Goal: Task Accomplishment & Management: Manage account settings

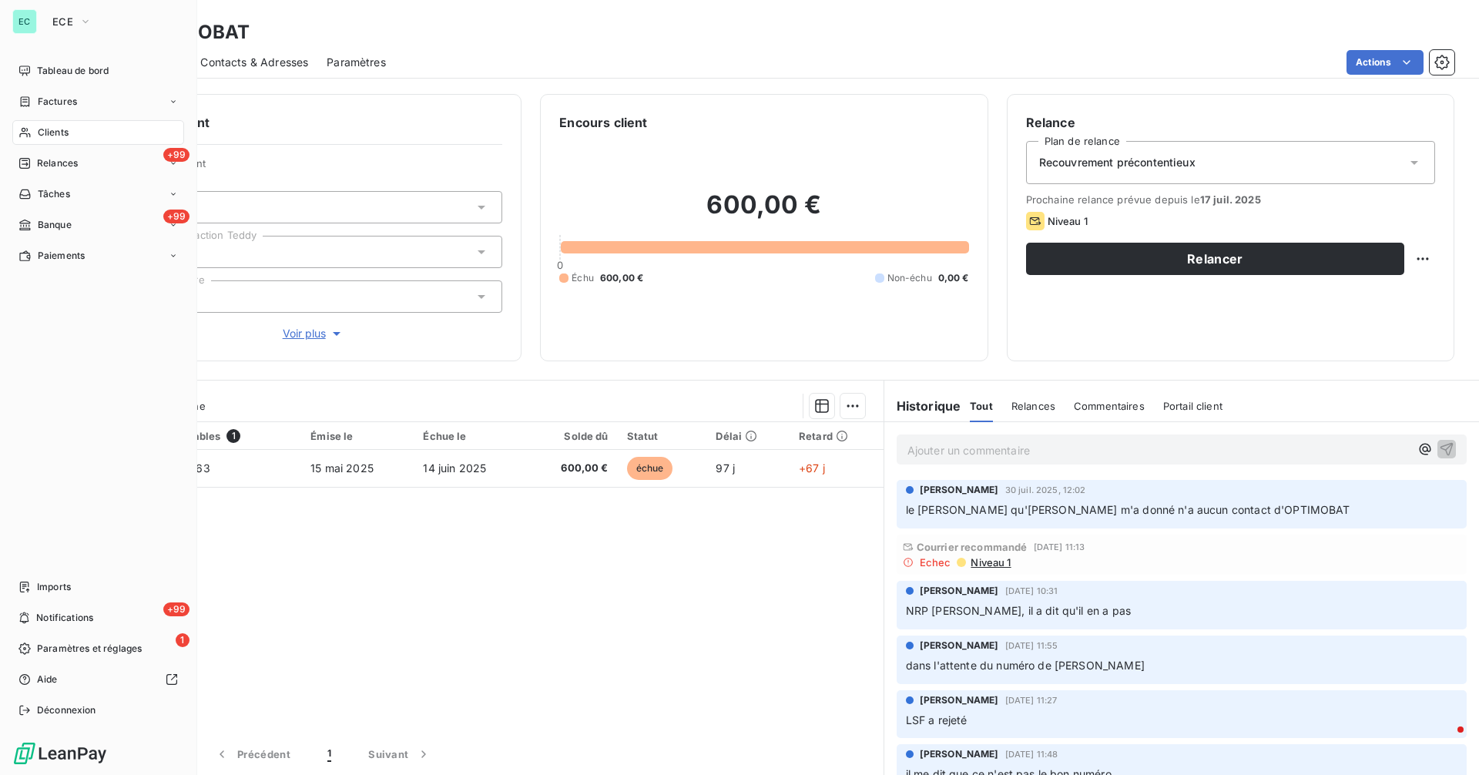
click at [75, 136] on div "Clients" at bounding box center [98, 132] width 172 height 25
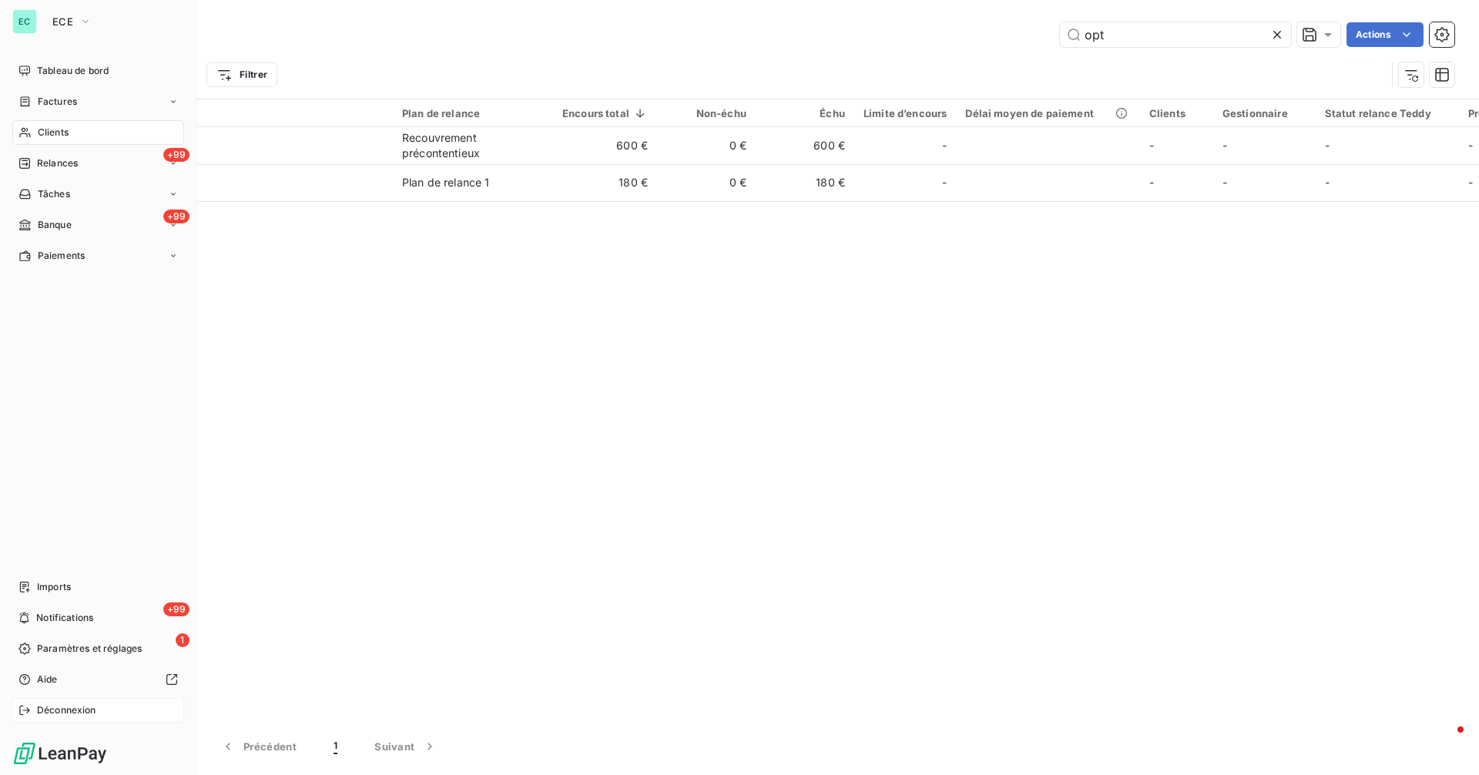
click at [34, 706] on div "Déconnexion" at bounding box center [98, 710] width 172 height 25
